Goal: Task Accomplishment & Management: Complete application form

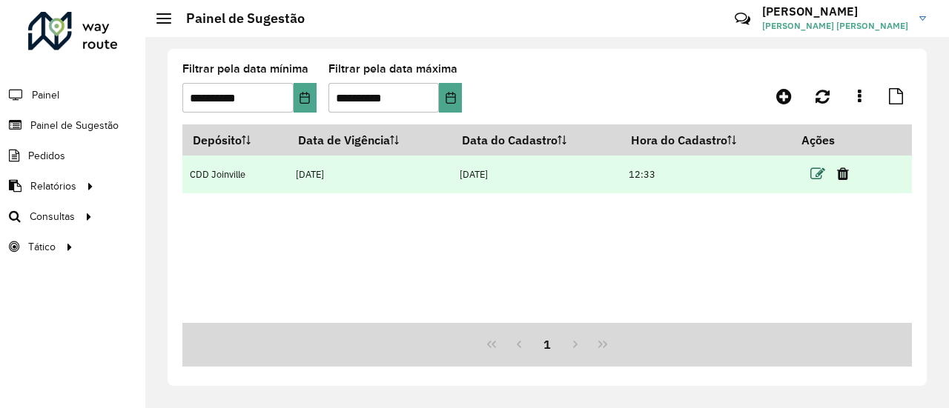
click at [817, 179] on icon at bounding box center [817, 174] width 15 height 15
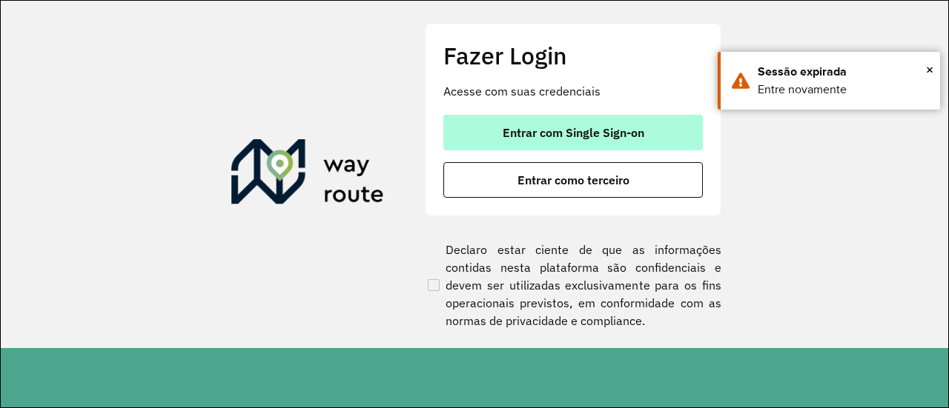
click at [660, 133] on button "Entrar com Single Sign-on" at bounding box center [572, 133] width 259 height 36
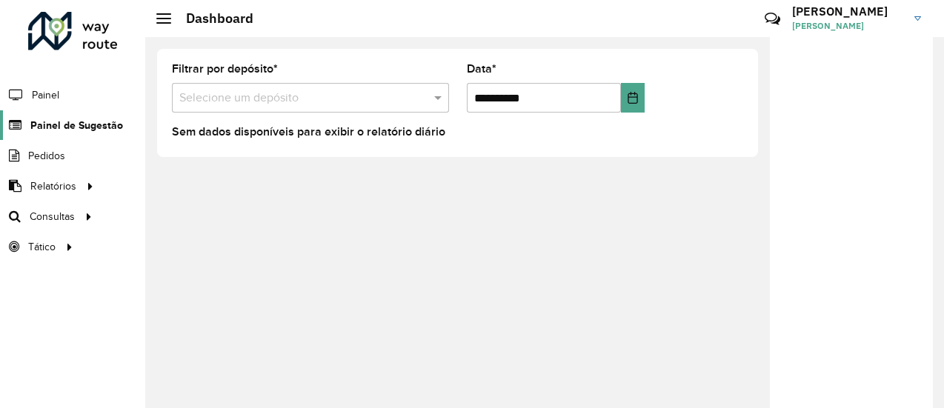
click at [106, 126] on span "Painel de Sugestão" at bounding box center [76, 126] width 93 height 16
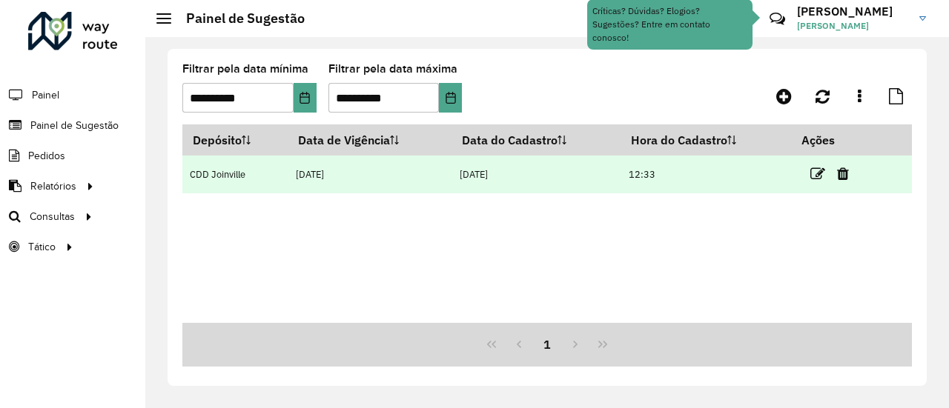
click at [814, 182] on icon at bounding box center [817, 174] width 15 height 15
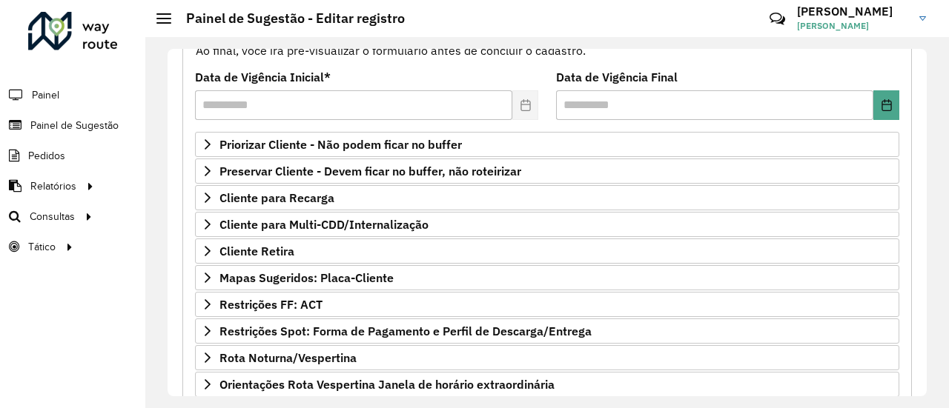
scroll to position [185, 0]
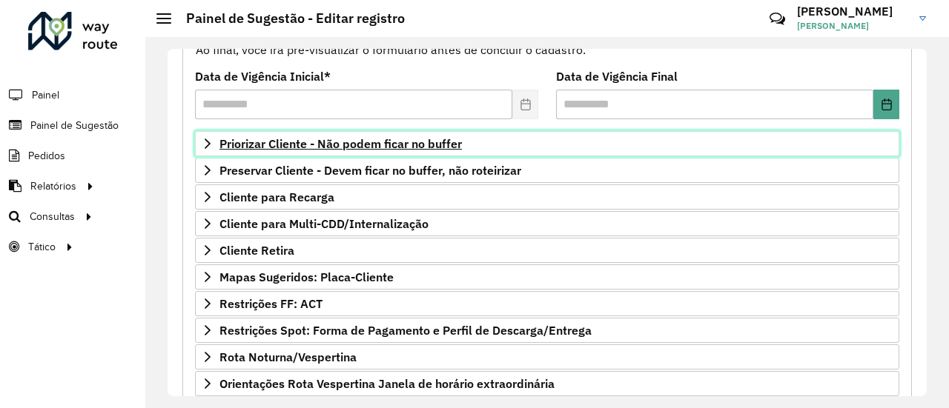
click at [433, 145] on span "Priorizar Cliente - Não podem ficar no buffer" at bounding box center [340, 144] width 242 height 12
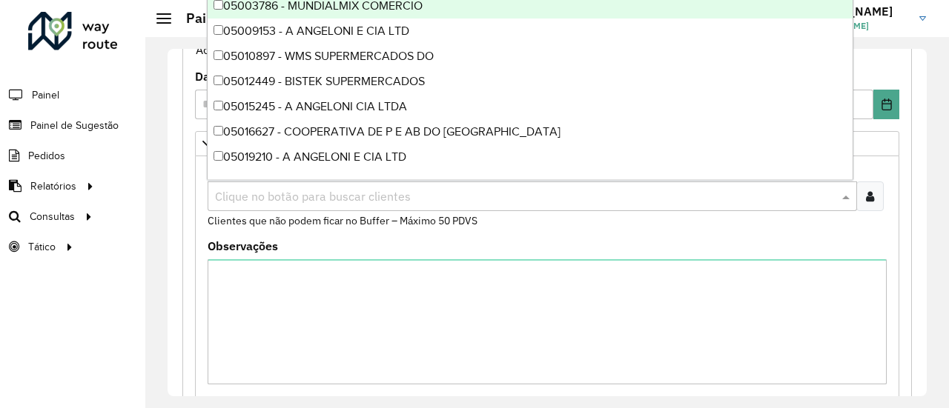
click at [351, 205] on div "Clique no botão para buscar clientes" at bounding box center [532, 197] width 649 height 30
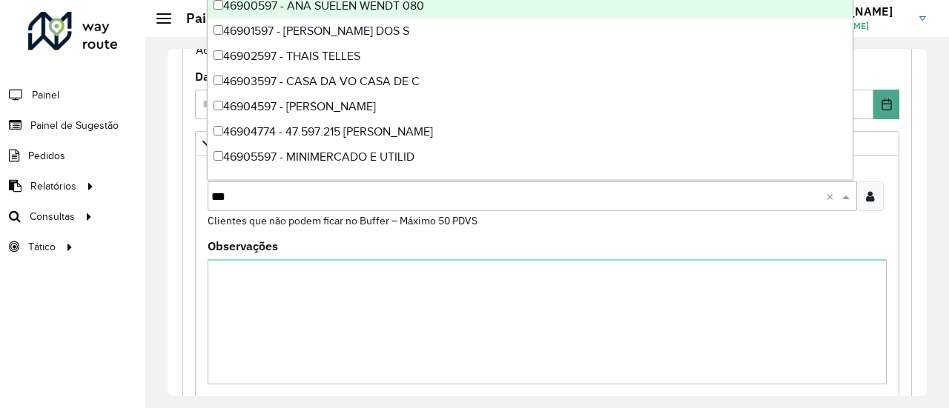
type input "****"
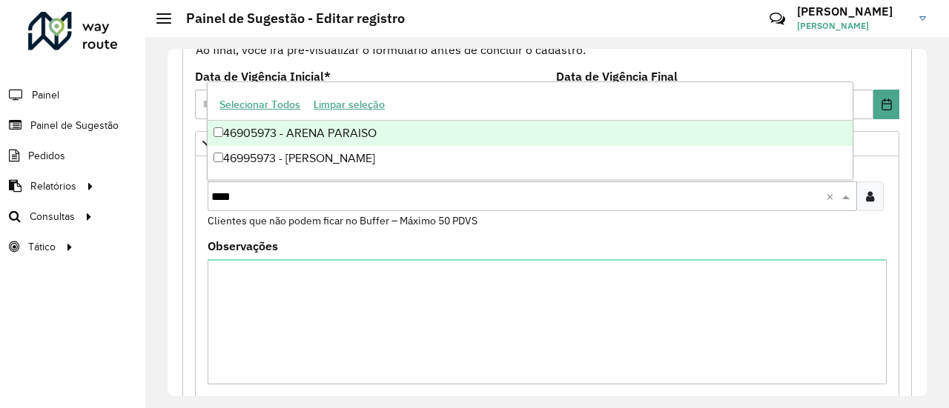
click at [357, 139] on div "46905973 - ARENA PARAISO" at bounding box center [530, 133] width 644 height 25
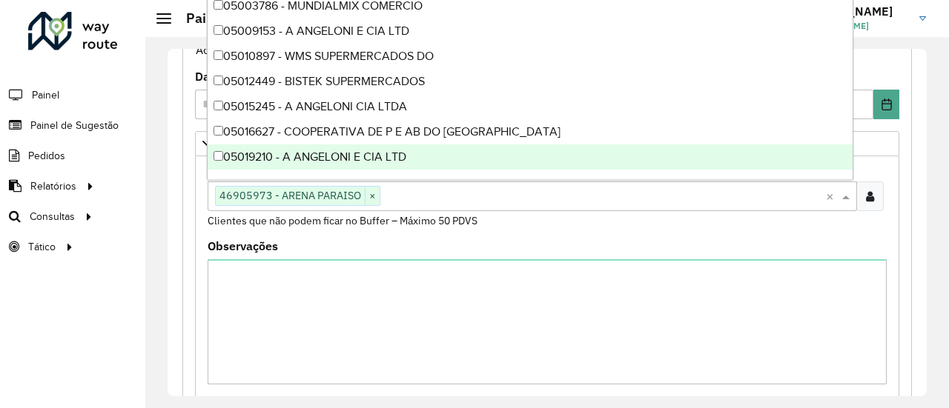
click at [461, 229] on formly-field "Clientes Clique no botão para buscar clientes 46905973 - ARENA PARAISO × × Clie…" at bounding box center [547, 202] width 697 height 78
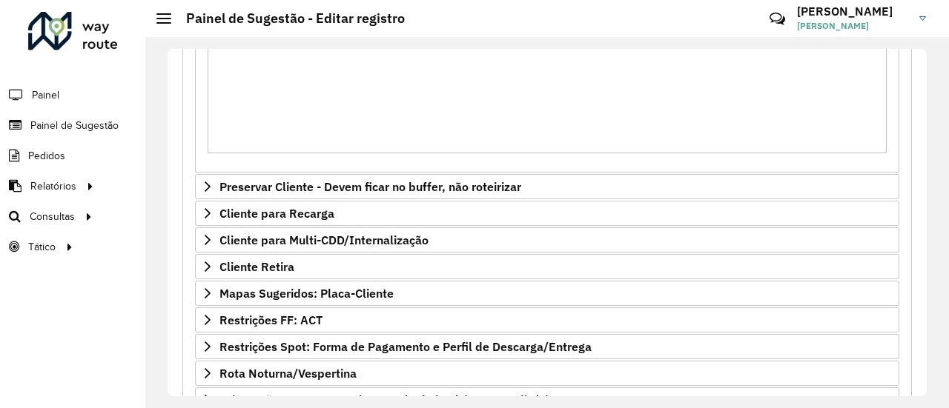
scroll to position [569, 0]
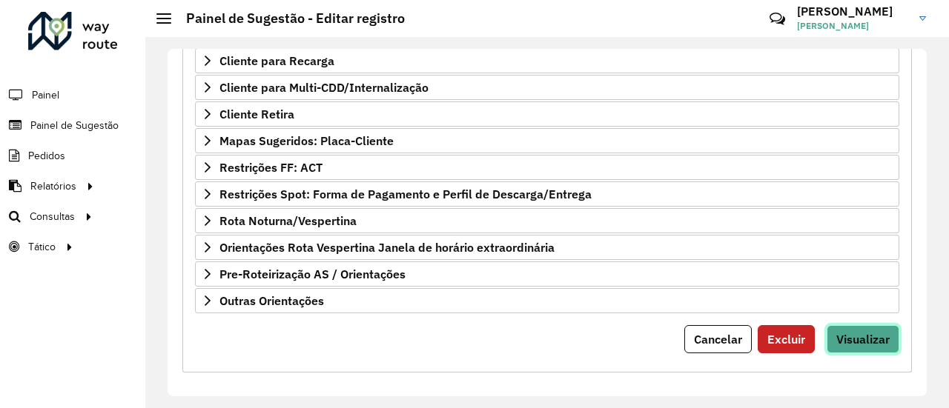
click at [883, 333] on span "Visualizar" at bounding box center [862, 339] width 53 height 15
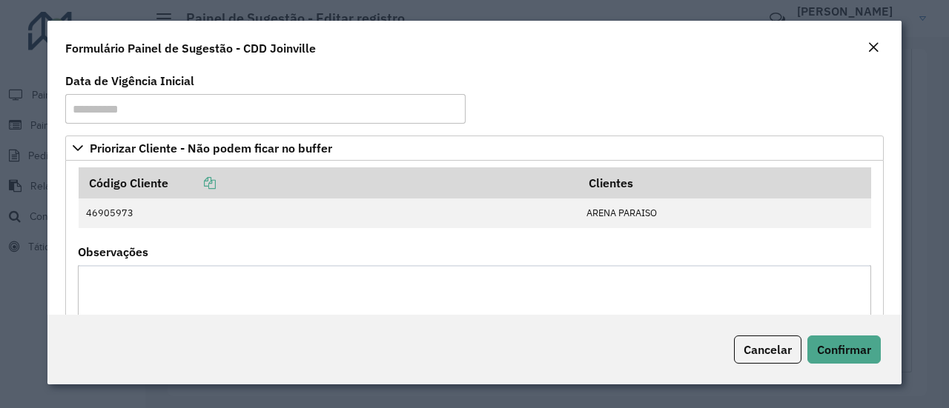
click at [883, 333] on div "Cancelar Confirmar" at bounding box center [474, 350] width 854 height 70
click at [875, 343] on button "Confirmar" at bounding box center [843, 350] width 73 height 28
